Goal: Book appointment/travel/reservation

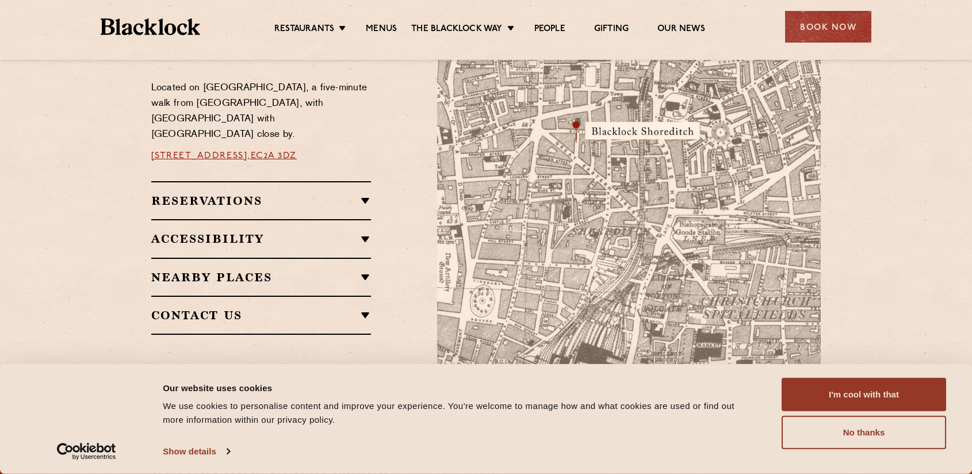
scroll to position [695, 0]
click at [348, 194] on h2 "Reservations" at bounding box center [261, 201] width 220 height 14
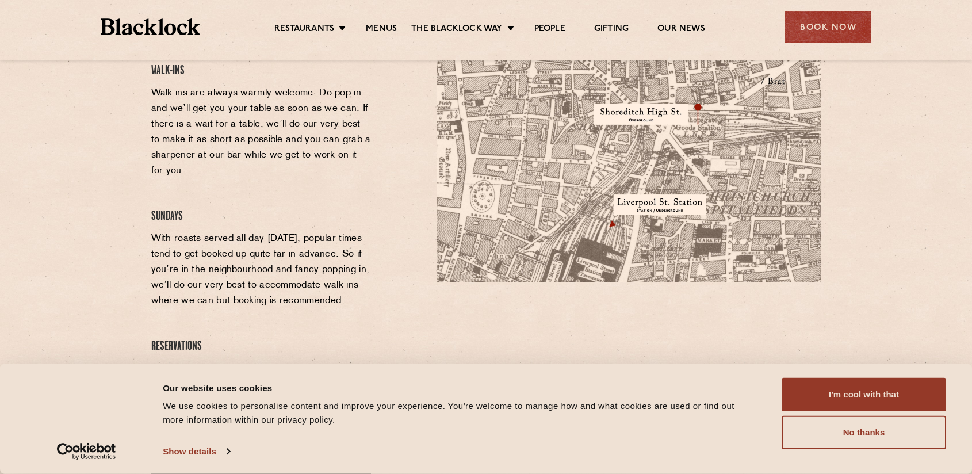
scroll to position [796, 0]
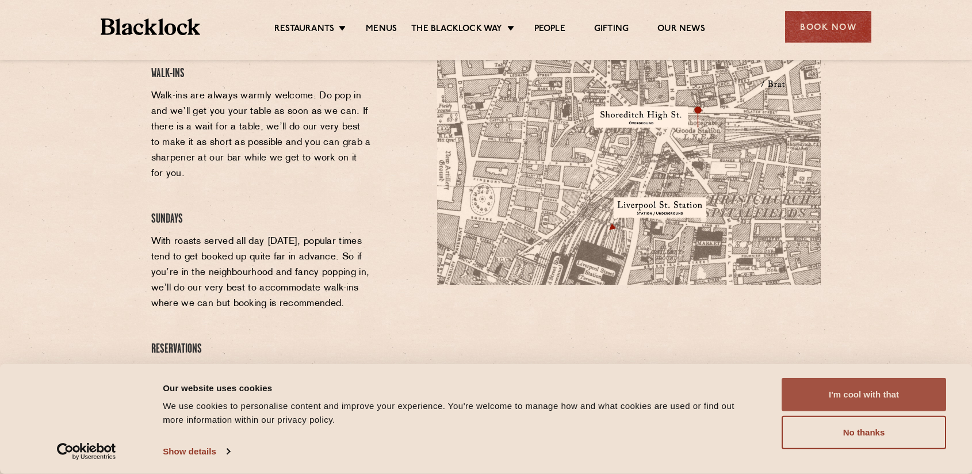
click at [822, 403] on button "I'm cool with that" at bounding box center [864, 394] width 165 height 33
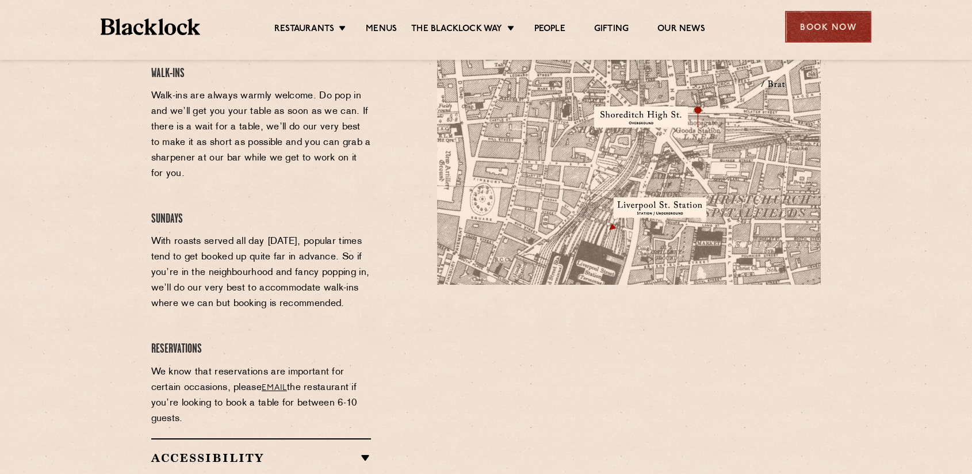
click at [849, 40] on div "Book Now" at bounding box center [828, 27] width 86 height 32
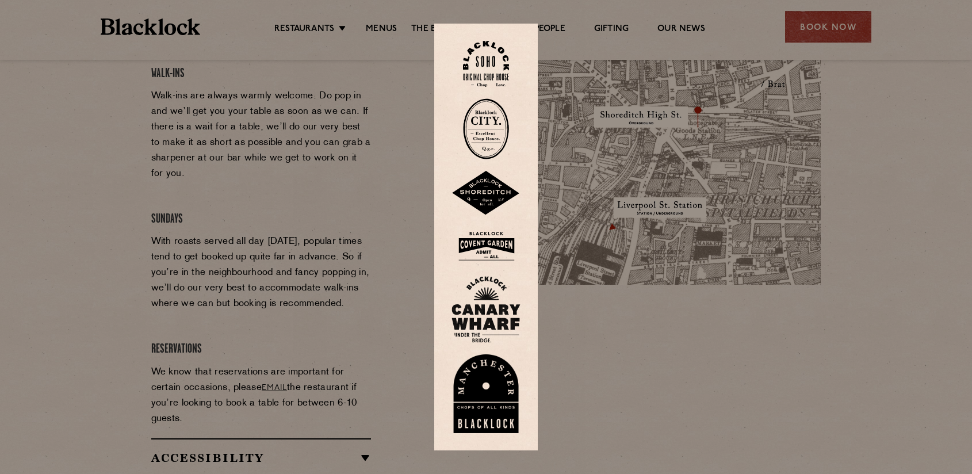
click at [600, 325] on div at bounding box center [486, 237] width 972 height 474
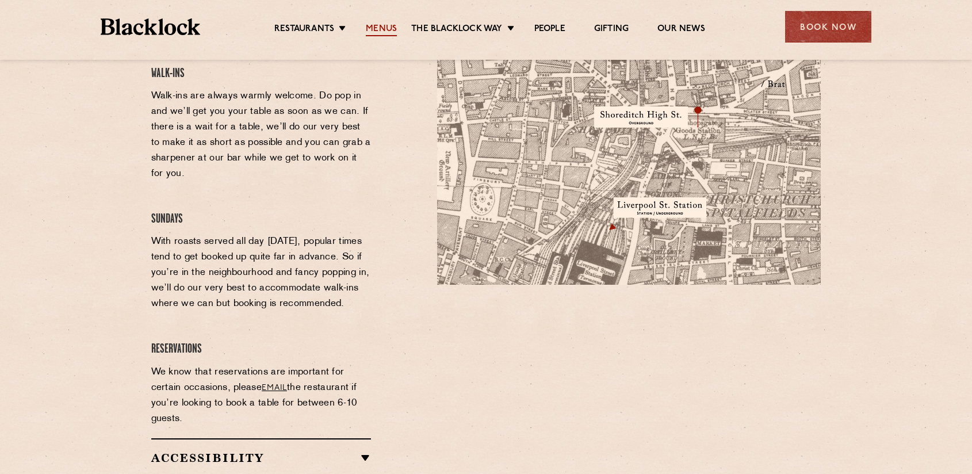
click at [382, 29] on link "Menus" at bounding box center [381, 30] width 31 height 13
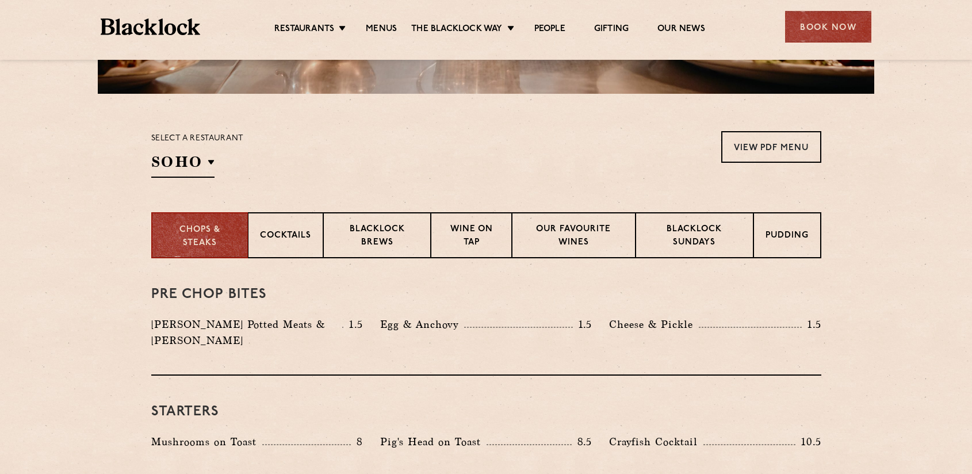
scroll to position [323, 0]
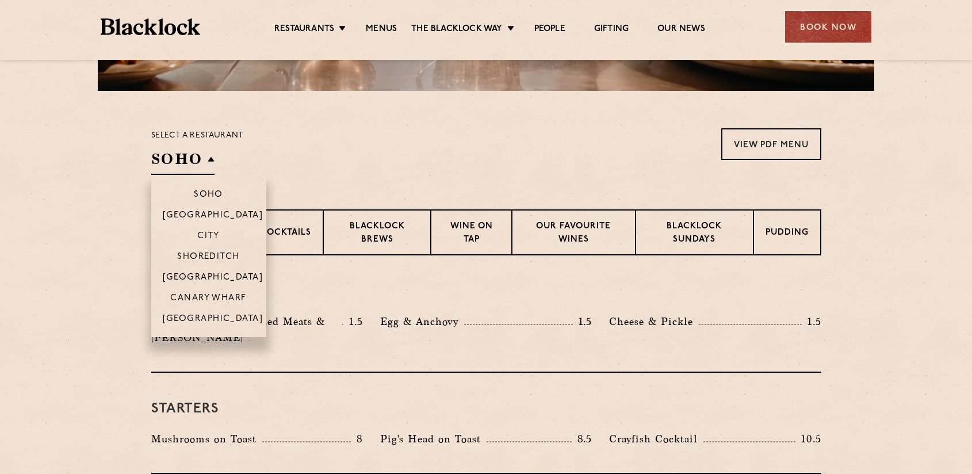
click at [202, 156] on h2 "SOHO" at bounding box center [182, 162] width 63 height 26
click at [192, 297] on p "Canary Wharf" at bounding box center [208, 299] width 76 height 12
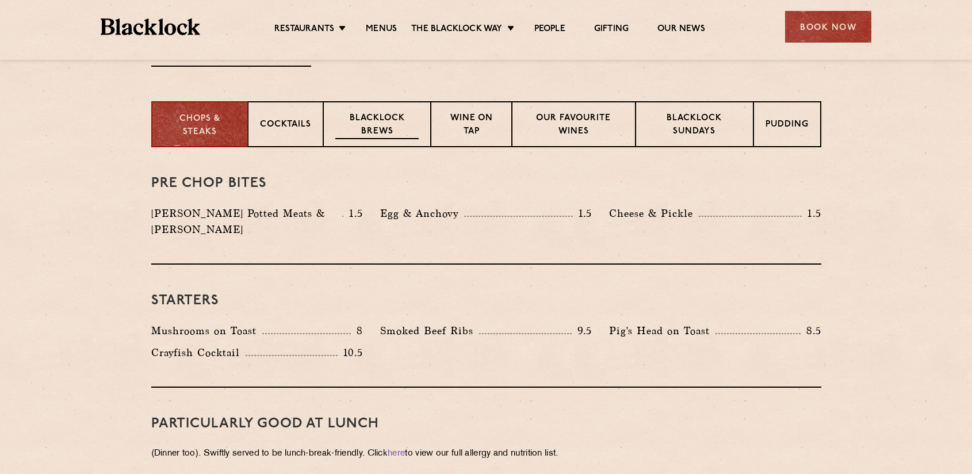
scroll to position [433, 0]
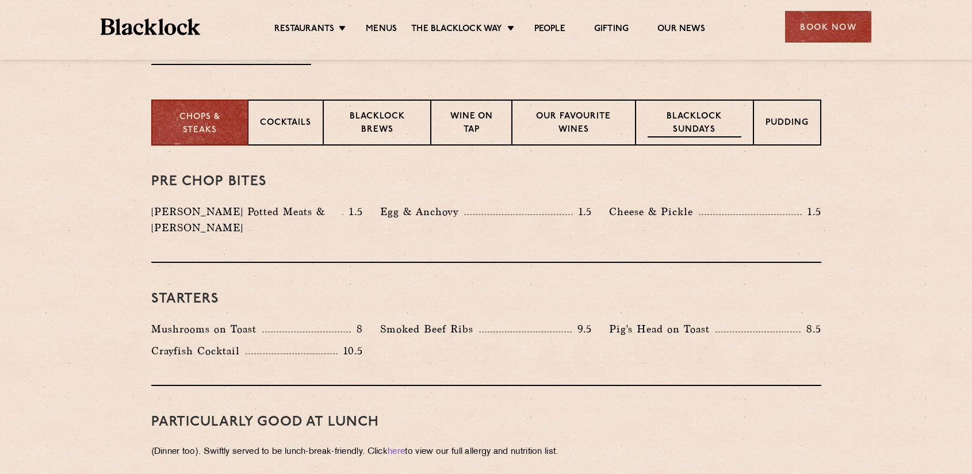
click at [704, 123] on p "Blacklock Sundays" at bounding box center [694, 123] width 93 height 27
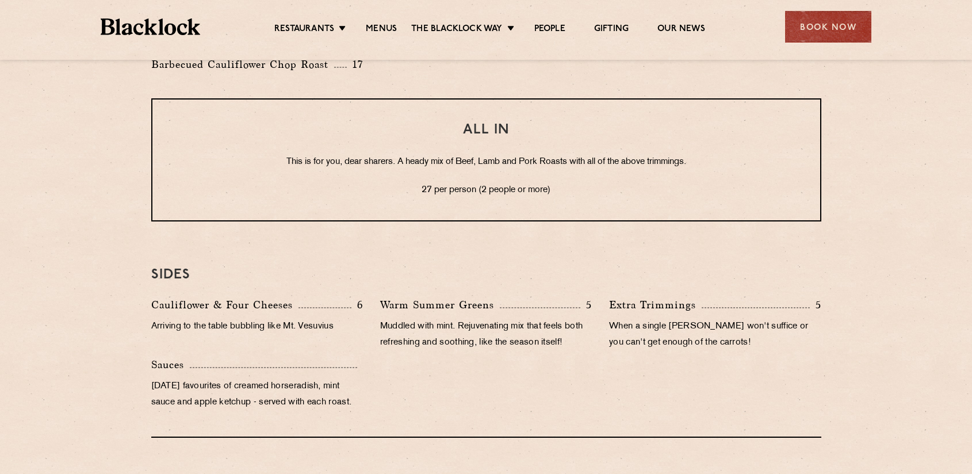
scroll to position [993, 0]
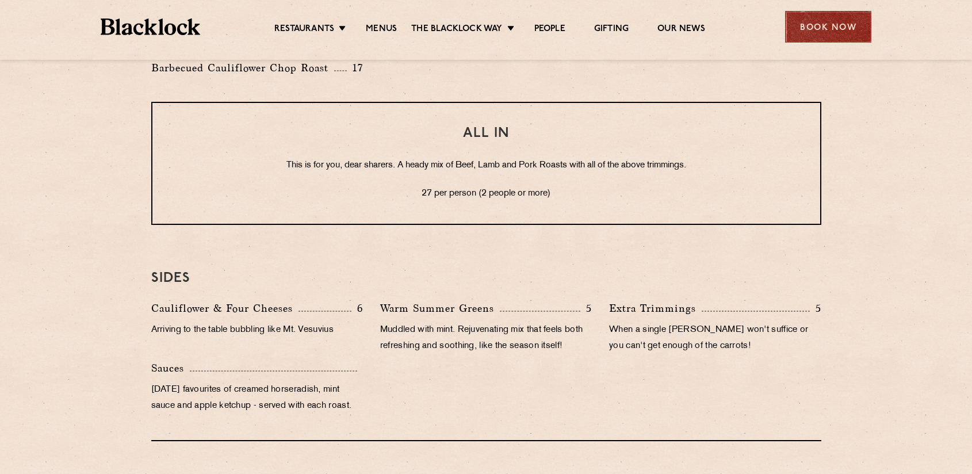
click at [853, 31] on div "Book Now" at bounding box center [828, 27] width 86 height 32
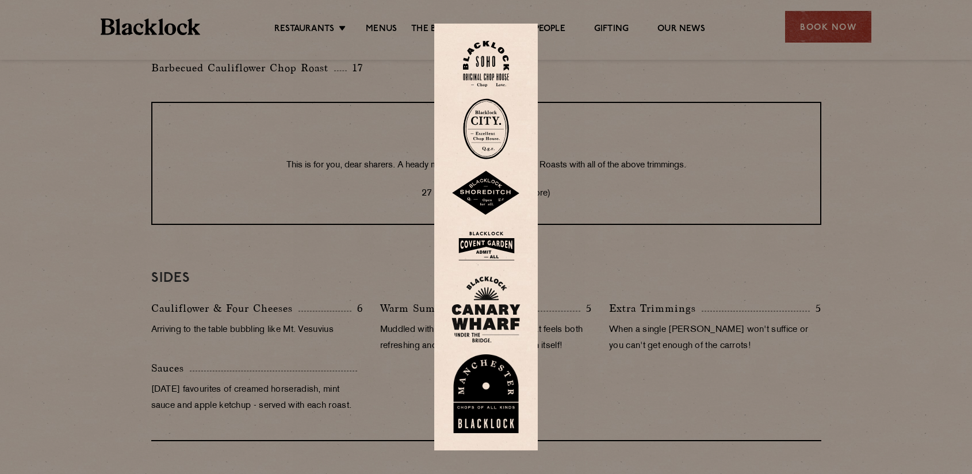
click at [486, 307] on img at bounding box center [486, 309] width 69 height 67
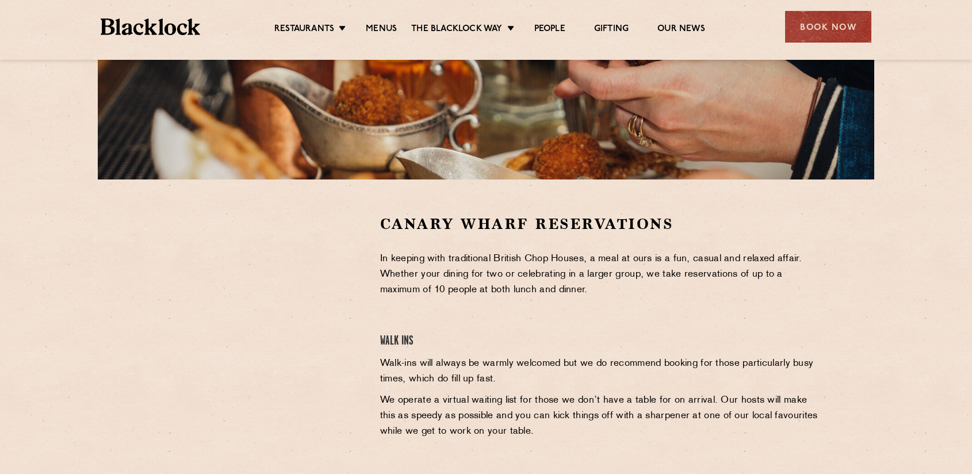
scroll to position [236, 0]
